Goal: Find specific page/section: Find specific page/section

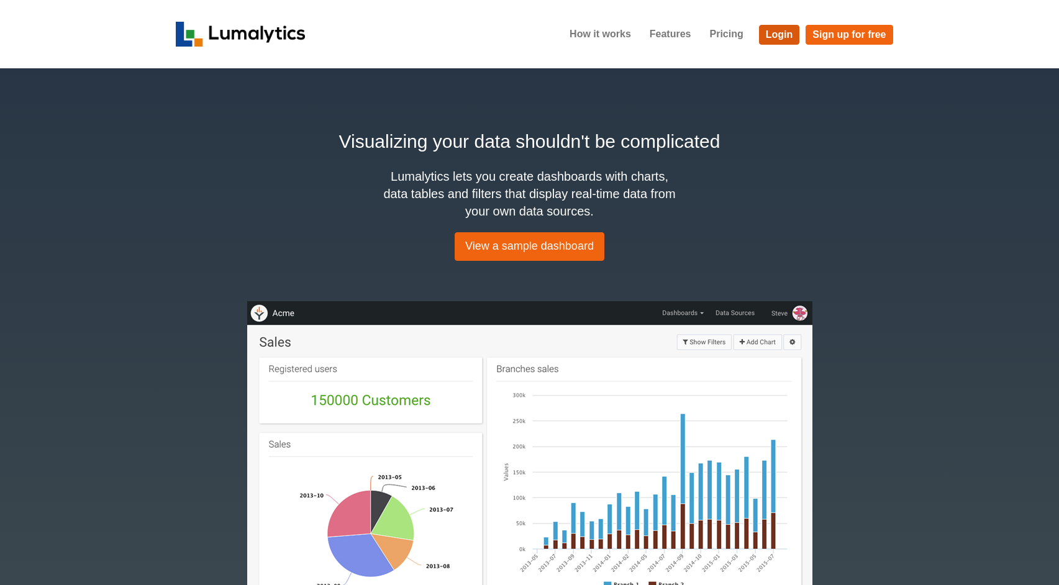
click at [771, 31] on link "Login" at bounding box center [779, 35] width 41 height 20
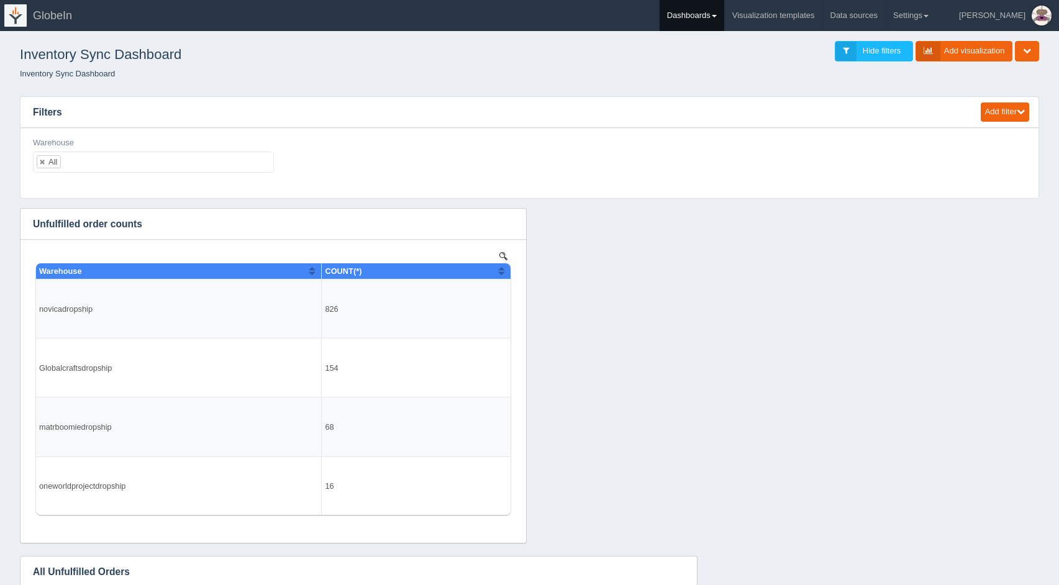
click at [724, 12] on link "Dashboards" at bounding box center [691, 15] width 65 height 31
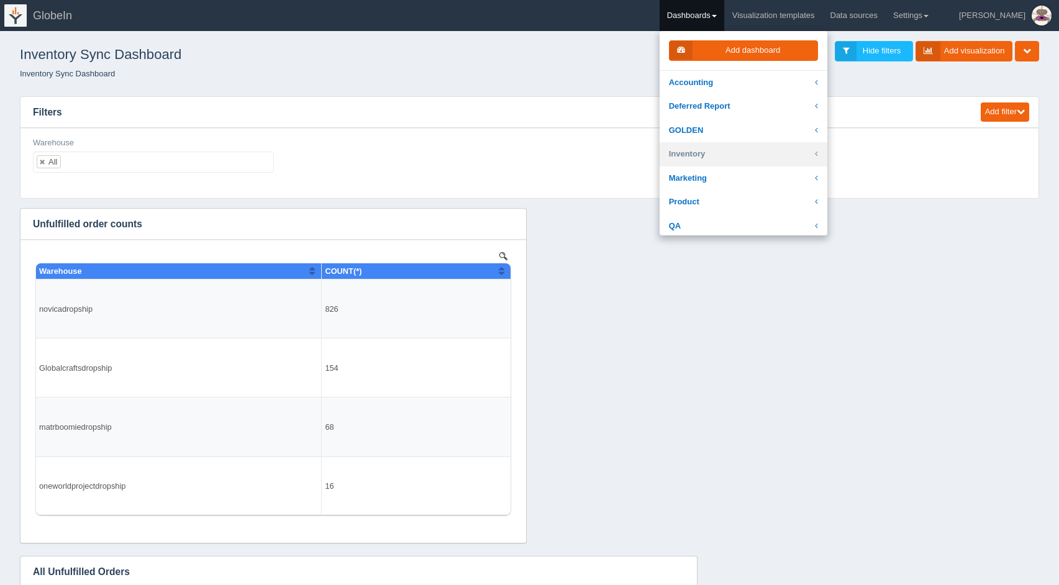
click at [763, 145] on link "Inventory" at bounding box center [743, 154] width 168 height 24
click at [778, 150] on link "Inventory" at bounding box center [743, 154] width 168 height 24
click at [779, 129] on link "GOLDEN" at bounding box center [743, 131] width 168 height 24
click at [776, 202] on link "Key Metrics" at bounding box center [743, 202] width 168 height 24
